Goal: Information Seeking & Learning: Learn about a topic

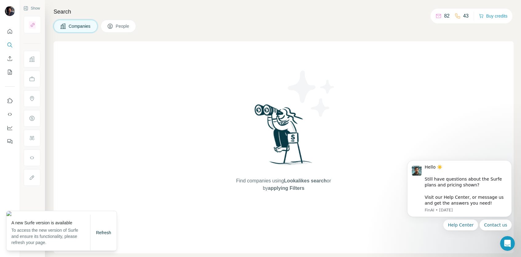
click at [89, 27] on span "Companies" at bounding box center [80, 26] width 22 height 6
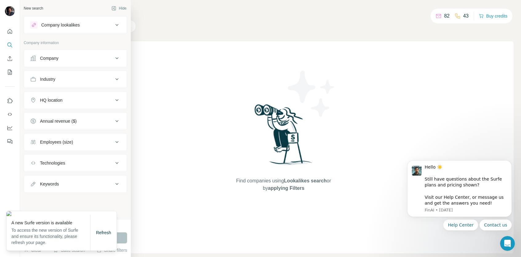
click at [110, 78] on div "Industry" at bounding box center [71, 79] width 83 height 6
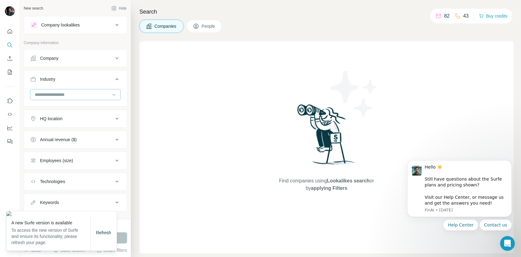
click at [71, 93] on input at bounding box center [72, 94] width 76 height 7
click at [99, 228] on div "Refresh" at bounding box center [104, 232] width 26 height 12
click at [102, 233] on span "Refresh" at bounding box center [103, 232] width 15 height 5
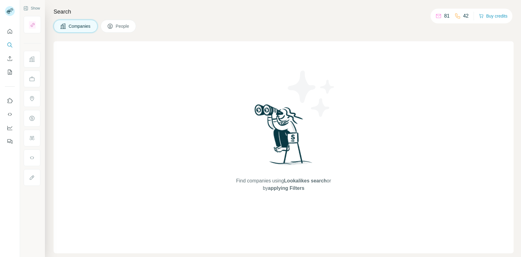
click at [75, 29] on span "Companies" at bounding box center [80, 26] width 22 height 6
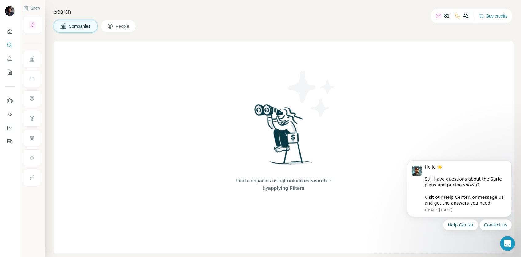
click at [75, 26] on span "Companies" at bounding box center [80, 26] width 22 height 6
click at [513, 163] on button "Dismiss notification" at bounding box center [510, 162] width 8 height 8
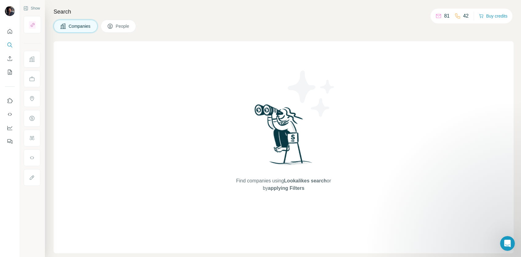
click at [80, 23] on span "Companies" at bounding box center [80, 26] width 22 height 6
click at [76, 27] on span "Companies" at bounding box center [80, 26] width 22 height 6
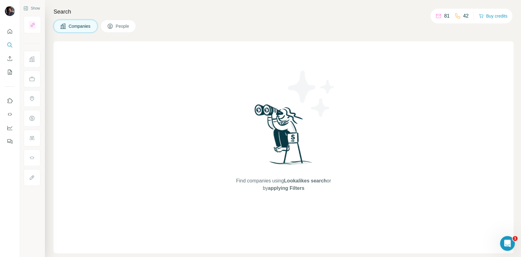
click at [63, 26] on icon at bounding box center [62, 25] width 5 height 5
click at [127, 33] on div "Search Companies People Find companies using Lookalikes search or by applying F…" at bounding box center [283, 128] width 476 height 257
click at [127, 26] on span "People" at bounding box center [123, 26] width 14 height 6
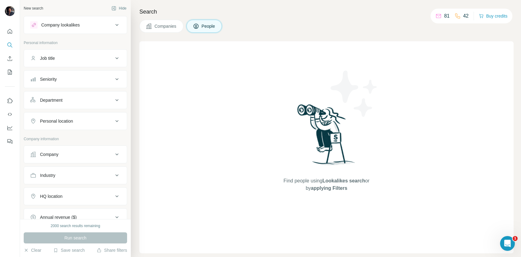
click at [145, 26] on button "Companies" at bounding box center [161, 26] width 44 height 13
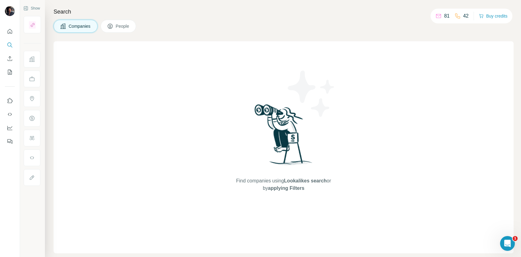
click at [84, 26] on span "Companies" at bounding box center [80, 26] width 22 height 6
click at [63, 24] on icon at bounding box center [63, 26] width 6 height 6
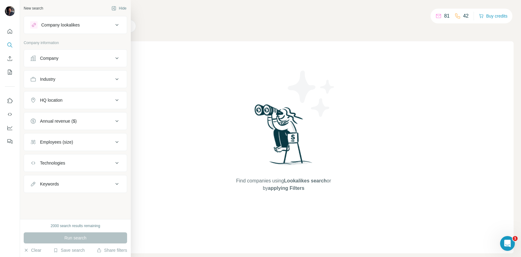
click at [102, 23] on div "Company lookalikes" at bounding box center [71, 24] width 83 height 7
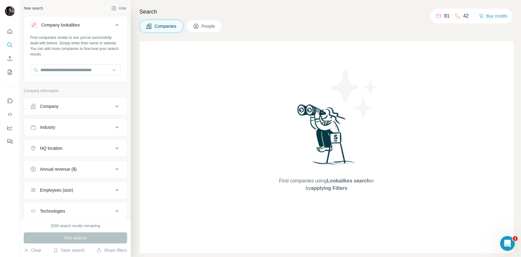
click at [116, 25] on icon at bounding box center [116, 25] width 3 height 2
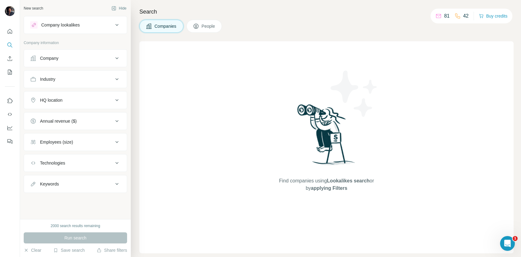
click at [84, 63] on button "Company" at bounding box center [75, 58] width 103 height 15
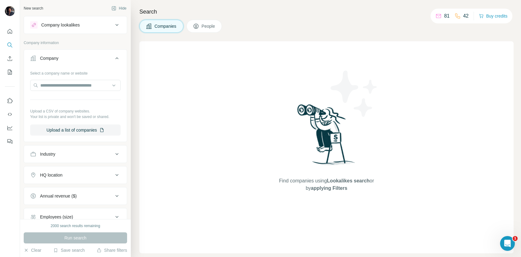
click at [115, 60] on icon at bounding box center [116, 58] width 7 height 7
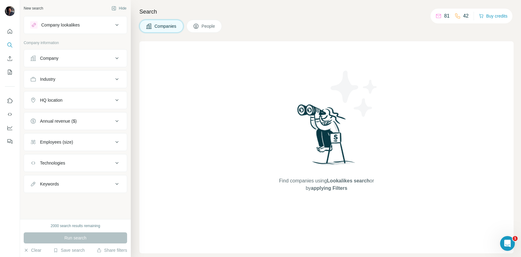
click at [90, 83] on button "Industry" at bounding box center [75, 79] width 103 height 15
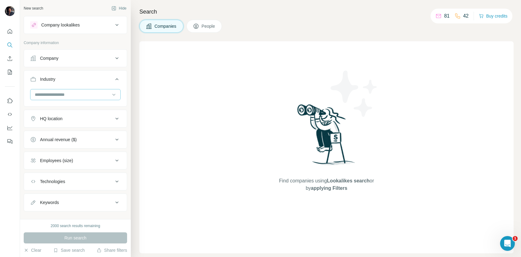
click at [87, 91] on input at bounding box center [72, 94] width 76 height 7
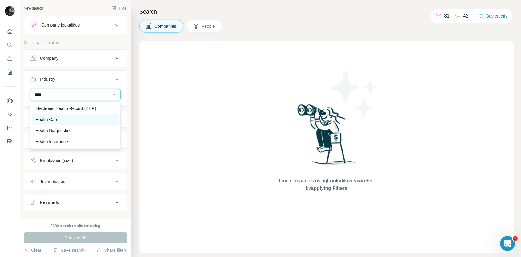
type input "****"
click at [57, 120] on p "Health Care" at bounding box center [46, 119] width 23 height 6
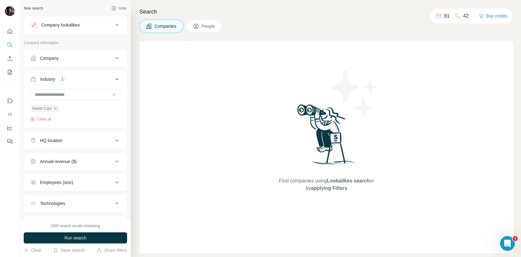
scroll to position [18, 0]
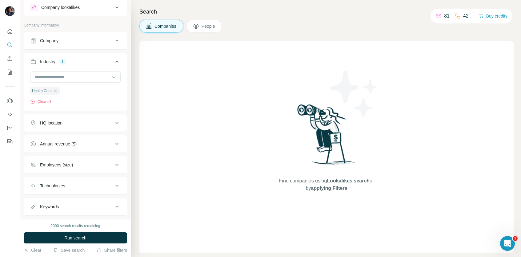
click at [79, 125] on div "HQ location" at bounding box center [71, 123] width 83 height 6
click at [79, 136] on input "text" at bounding box center [75, 138] width 91 height 11
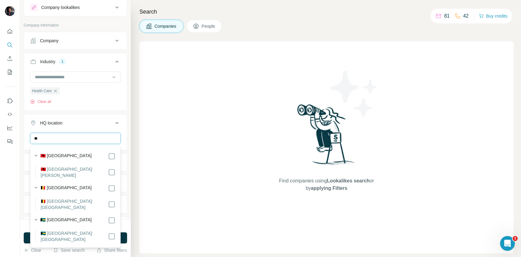
type input "*"
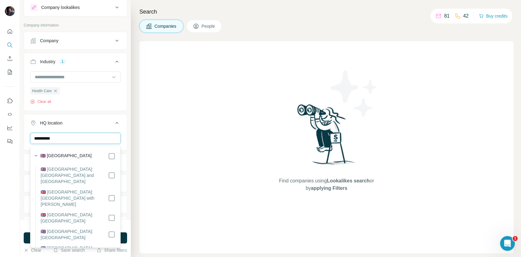
type input "**********"
click at [77, 158] on label "🇬🇧 [GEOGRAPHIC_DATA]" at bounding box center [65, 155] width 51 height 7
click at [152, 146] on div "Find companies using Lookalikes search or by applying Filters" at bounding box center [326, 147] width 374 height 212
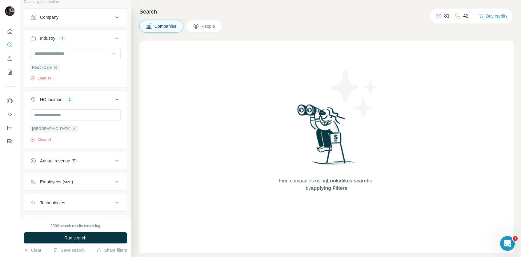
scroll to position [48, 0]
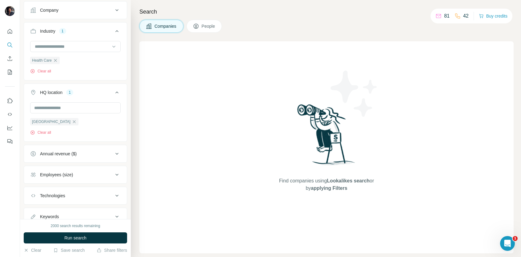
click at [91, 152] on div "Annual revenue ($)" at bounding box center [71, 154] width 83 height 6
click at [34, 200] on icon at bounding box center [33, 201] width 7 height 7
click at [34, 213] on icon at bounding box center [33, 212] width 7 height 7
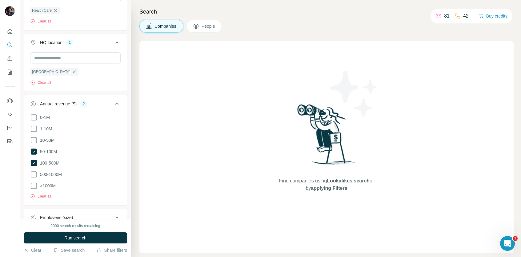
scroll to position [108, 0]
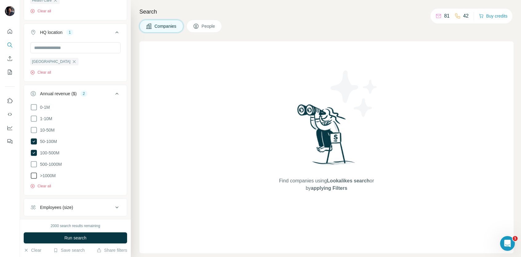
click at [34, 175] on icon at bounding box center [33, 175] width 7 height 7
click at [34, 165] on icon at bounding box center [33, 163] width 7 height 7
click at [117, 92] on icon at bounding box center [116, 93] width 7 height 7
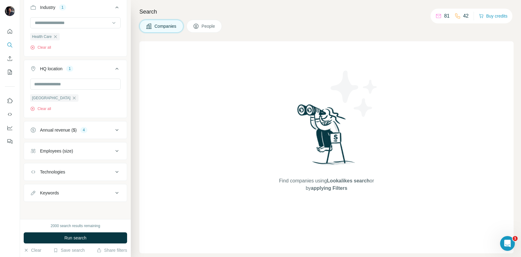
click at [86, 151] on div "Employees (size)" at bounding box center [71, 151] width 83 height 6
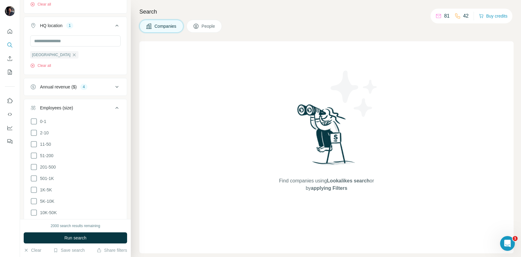
scroll to position [118, 0]
click at [33, 184] on icon at bounding box center [33, 186] width 7 height 7
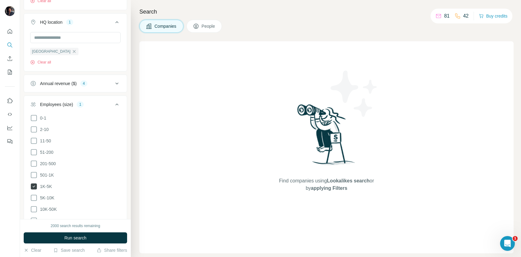
scroll to position [148, 0]
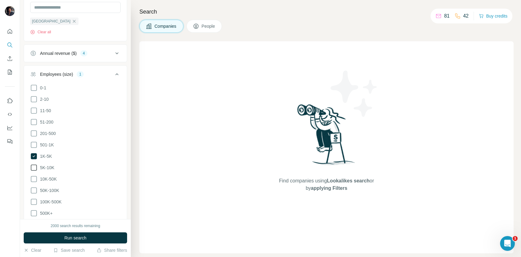
click at [34, 166] on icon at bounding box center [33, 167] width 7 height 7
click at [34, 177] on icon at bounding box center [33, 178] width 7 height 7
click at [34, 188] on icon at bounding box center [33, 190] width 7 height 7
click at [117, 72] on icon at bounding box center [116, 74] width 7 height 7
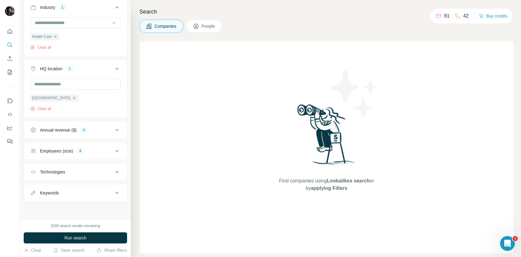
scroll to position [72, 0]
click at [92, 235] on button "Run search" at bounding box center [75, 237] width 103 height 11
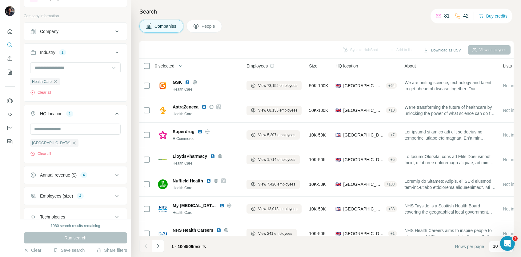
scroll to position [38, 0]
